Goal: Information Seeking & Learning: Understand process/instructions

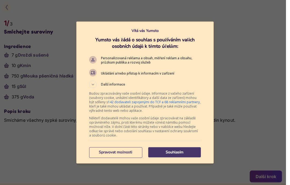
click at [179, 154] on p "Souhlasím" at bounding box center [174, 152] width 53 height 5
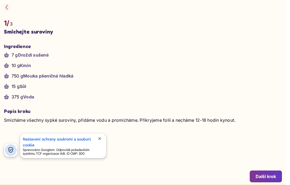
click at [265, 176] on div "Další krok" at bounding box center [265, 177] width 20 height 6
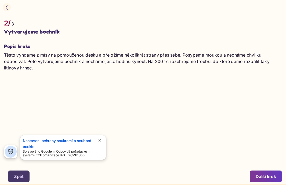
click at [266, 175] on div "Další krok" at bounding box center [265, 177] width 20 height 6
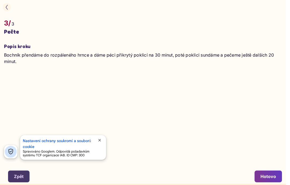
click at [17, 174] on button "Zpět" at bounding box center [18, 177] width 21 height 12
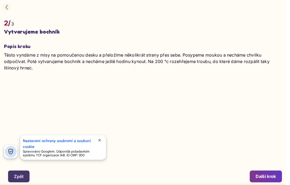
click at [20, 176] on div "Zpět" at bounding box center [19, 177] width 10 height 6
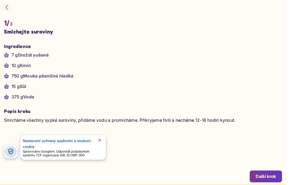
click at [21, 177] on div "Další krok" at bounding box center [145, 177] width 274 height 12
click at [11, 152] on span "verified_user" at bounding box center [10, 151] width 7 height 7
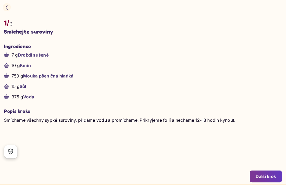
click at [6, 7] on icon "button" at bounding box center [7, 7] width 2 height 5
click at [10, 3] on div at bounding box center [143, 7] width 286 height 14
click at [8, 10] on button "button" at bounding box center [7, 7] width 8 height 8
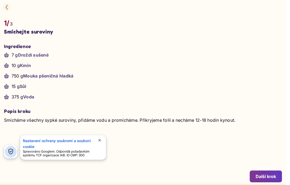
click at [10, 6] on button "button" at bounding box center [7, 7] width 8 height 8
click at [9, 8] on button "button" at bounding box center [7, 7] width 8 height 8
click at [6, 9] on icon "button" at bounding box center [6, 7] width 5 height 5
click at [275, 179] on button "Další krok" at bounding box center [265, 177] width 32 height 12
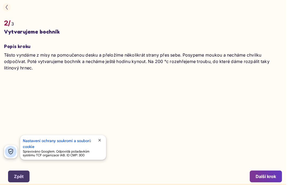
click at [275, 176] on div "Další krok" at bounding box center [265, 177] width 20 height 6
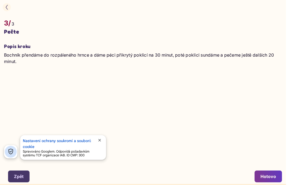
click at [275, 178] on div "Hotovo" at bounding box center [268, 177] width 16 height 6
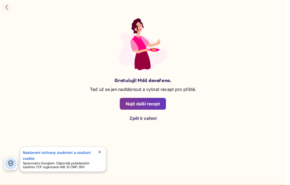
click at [159, 101] on div "Najít další recept" at bounding box center [143, 104] width 34 height 6
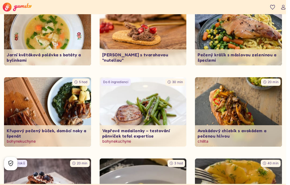
scroll to position [116, 0]
